Goal: Information Seeking & Learning: Learn about a topic

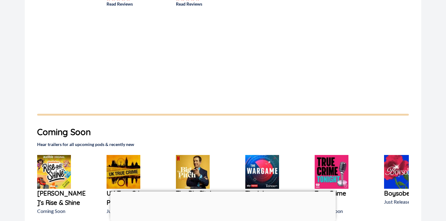
scroll to position [286, 0]
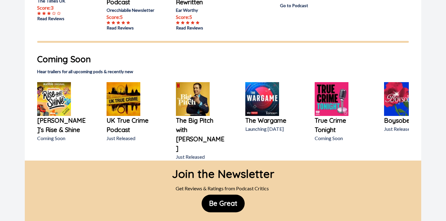
scroll to position [408, 0]
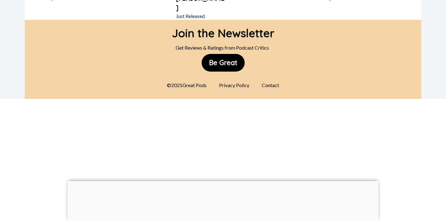
click at [272, 79] on div "Contact" at bounding box center [270, 85] width 25 height 12
click at [271, 79] on div "Contact" at bounding box center [270, 85] width 25 height 12
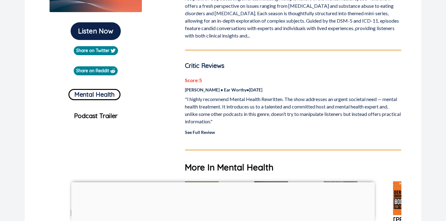
scroll to position [159, 0]
